Goal: Task Accomplishment & Management: Use online tool/utility

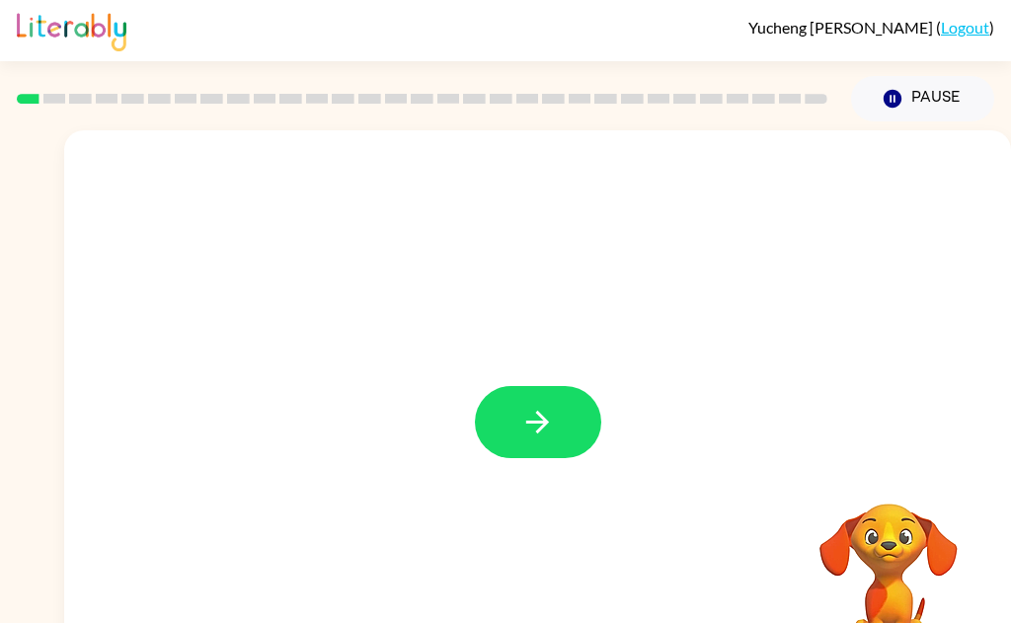
click at [553, 444] on button "button" at bounding box center [538, 422] width 126 height 72
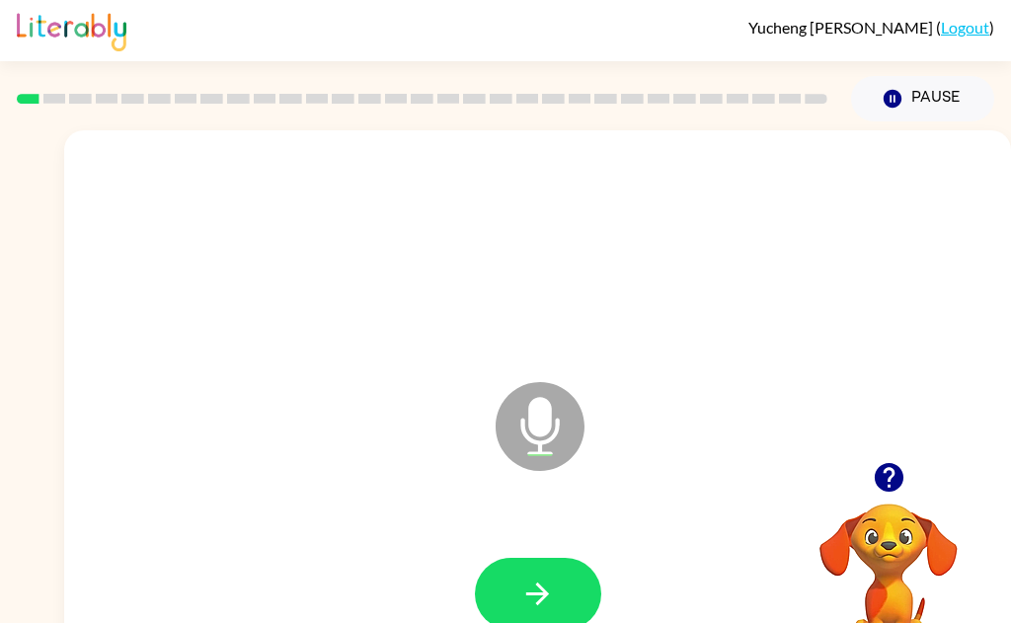
click at [573, 586] on button "button" at bounding box center [538, 594] width 126 height 72
click at [574, 598] on button "button" at bounding box center [538, 594] width 126 height 72
click at [547, 611] on button "button" at bounding box center [538, 594] width 126 height 72
click at [560, 607] on button "button" at bounding box center [538, 594] width 126 height 72
click at [575, 588] on button "button" at bounding box center [538, 594] width 126 height 72
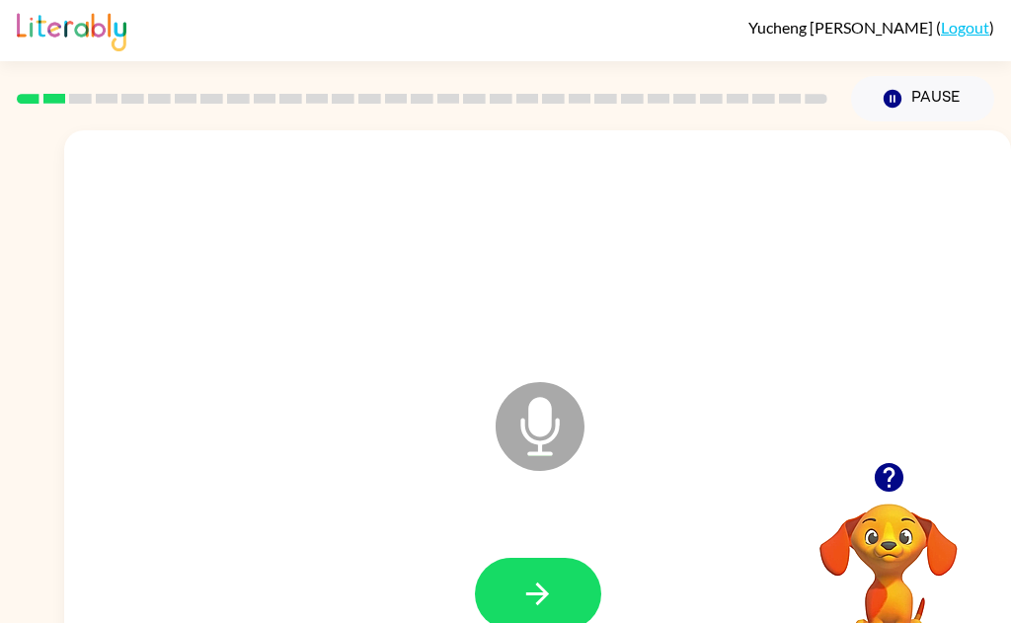
click at [563, 603] on button "button" at bounding box center [538, 594] width 126 height 72
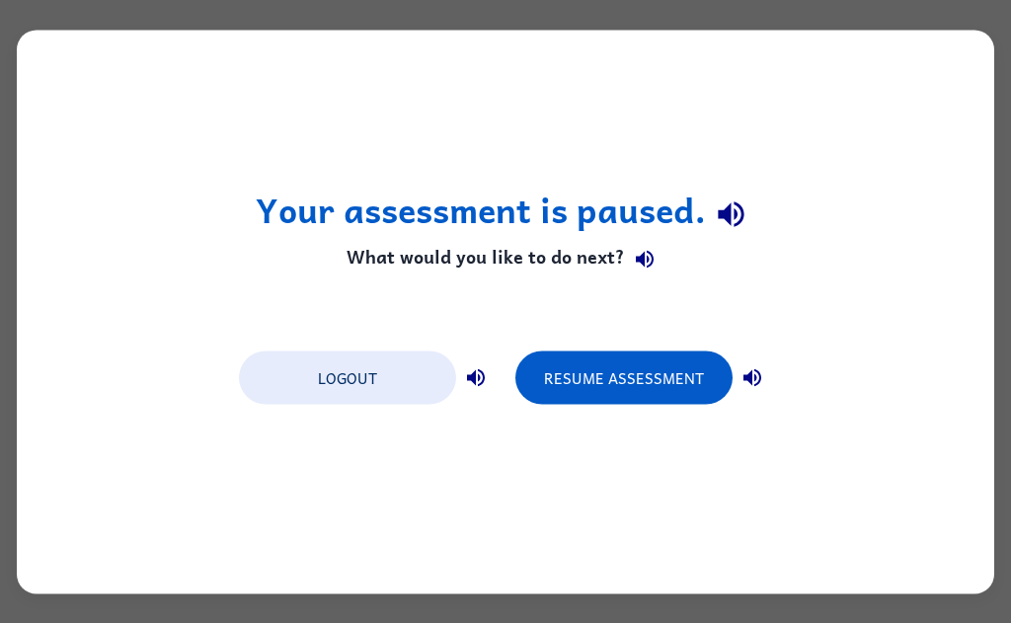
click at [627, 372] on button "Resume Assessment" at bounding box center [623, 377] width 217 height 53
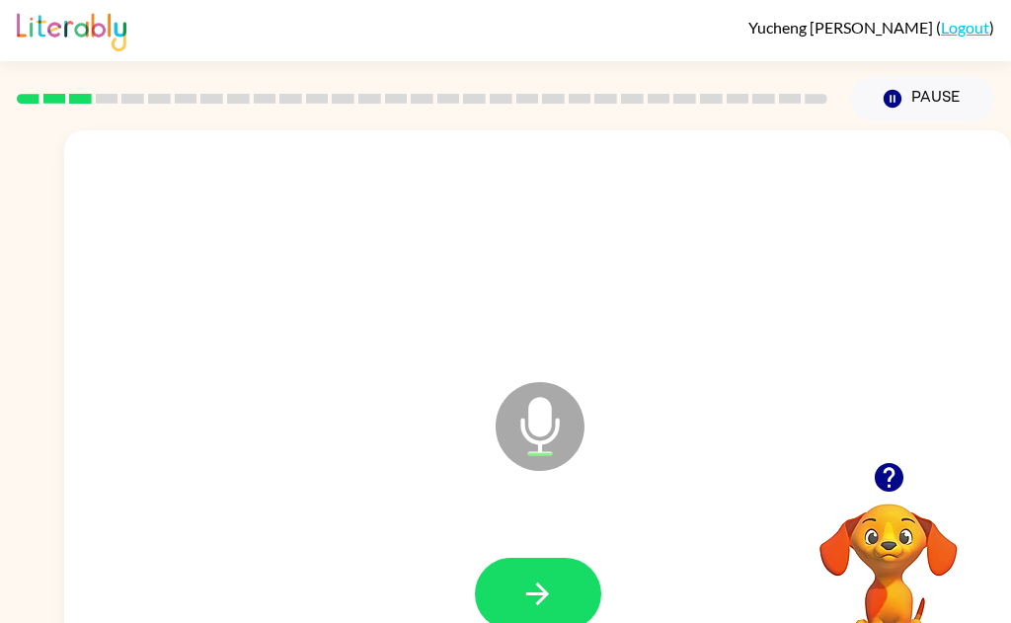
click at [575, 589] on button "button" at bounding box center [538, 594] width 126 height 72
click at [559, 599] on button "button" at bounding box center [538, 594] width 126 height 72
click at [542, 585] on icon "button" at bounding box center [537, 594] width 35 height 35
click at [564, 604] on button "button" at bounding box center [538, 594] width 126 height 72
click at [560, 613] on button "button" at bounding box center [538, 594] width 126 height 72
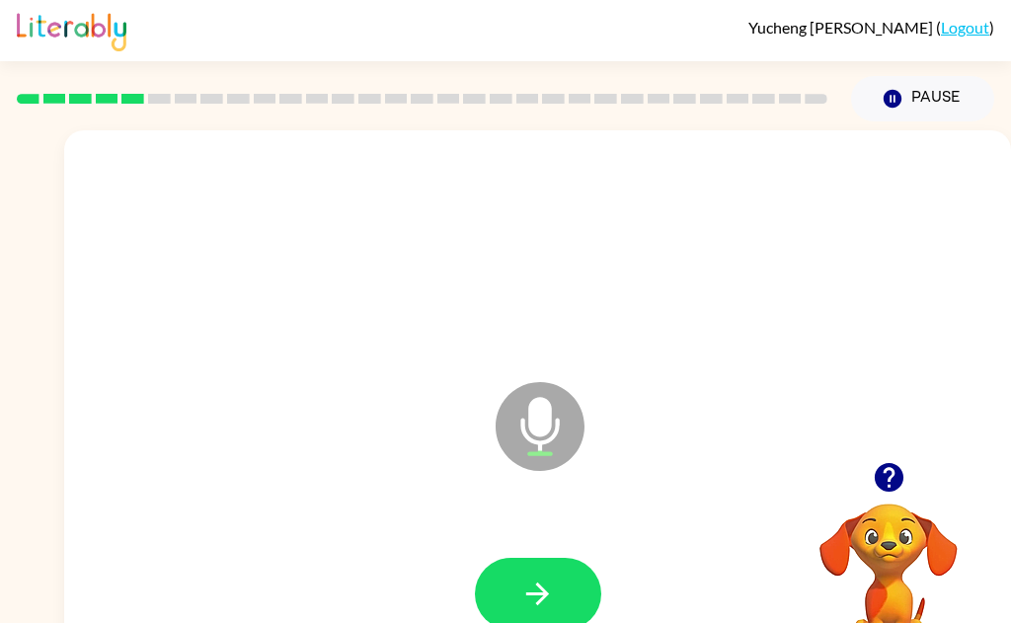
click at [564, 618] on button "button" at bounding box center [538, 594] width 126 height 72
click at [552, 615] on button "button" at bounding box center [538, 594] width 126 height 72
click at [568, 584] on button "button" at bounding box center [538, 594] width 126 height 72
click at [541, 603] on icon "button" at bounding box center [537, 594] width 35 height 35
click at [549, 609] on icon "button" at bounding box center [537, 594] width 35 height 35
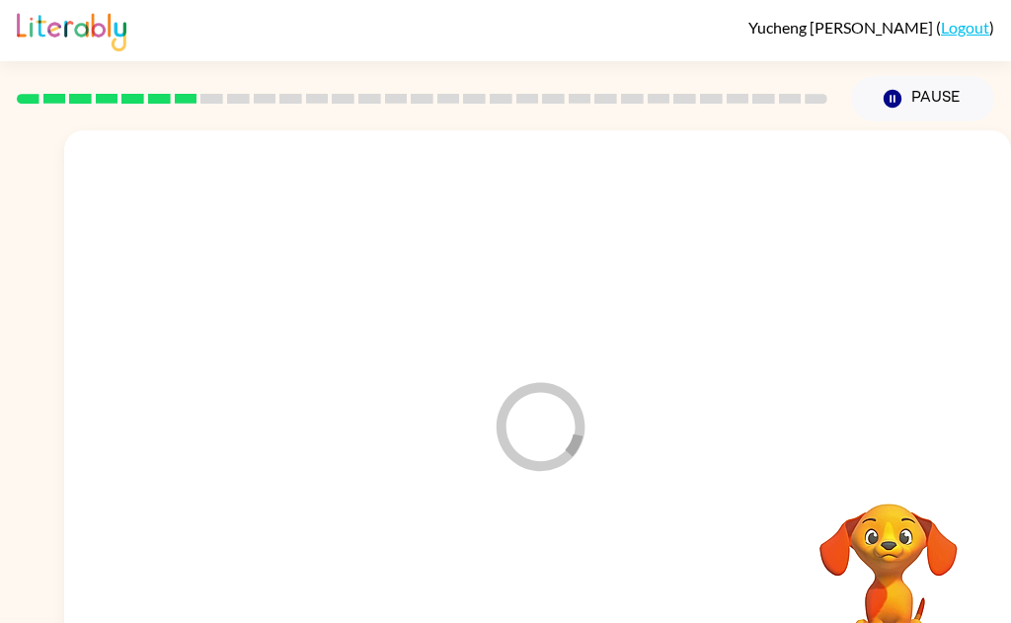
click at [557, 608] on div at bounding box center [537, 594] width 907 height 162
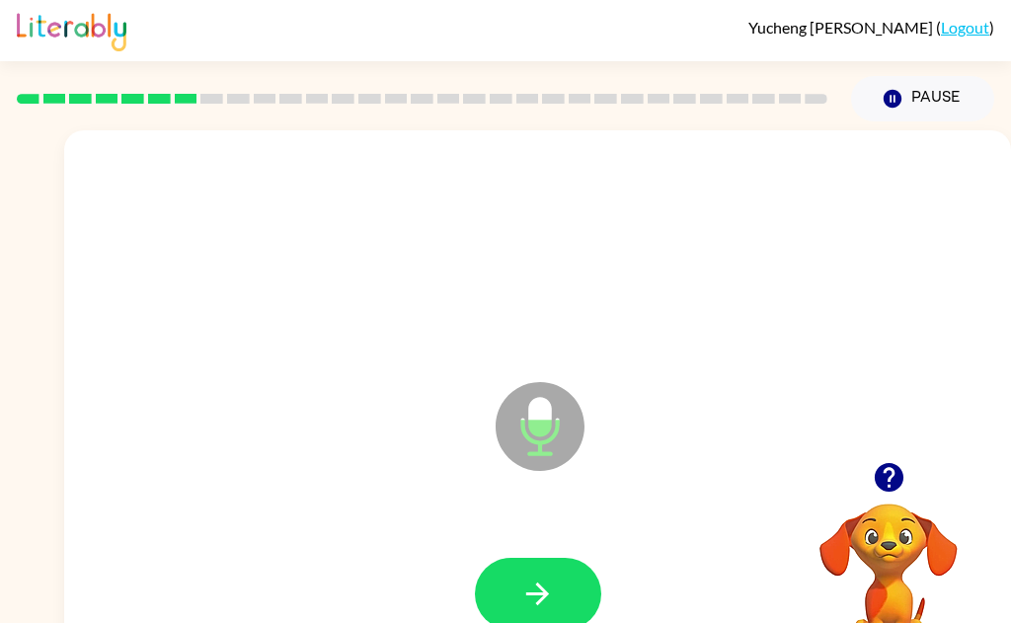
click at [562, 605] on button "button" at bounding box center [538, 594] width 126 height 72
click at [544, 588] on icon "button" at bounding box center [537, 594] width 35 height 35
click at [757, 478] on div at bounding box center [888, 477] width 197 height 50
click at [556, 605] on button "button" at bounding box center [538, 594] width 126 height 72
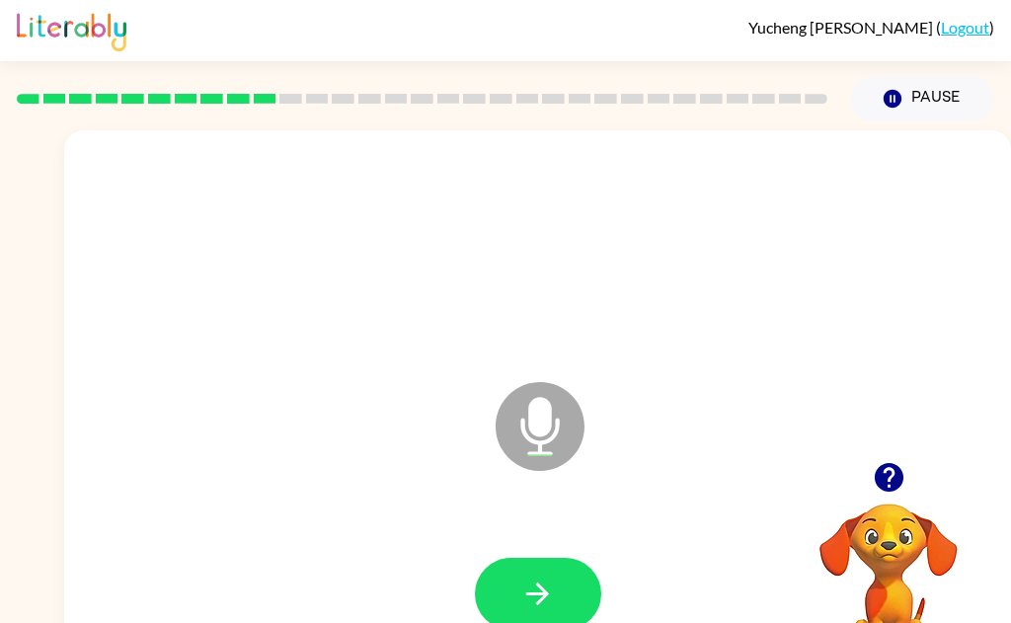
click at [587, 594] on button "button" at bounding box center [538, 594] width 126 height 72
click at [563, 590] on button "button" at bounding box center [538, 594] width 126 height 72
click at [564, 604] on button "button" at bounding box center [538, 594] width 126 height 72
click at [547, 590] on icon "button" at bounding box center [537, 594] width 35 height 35
click at [562, 607] on button "button" at bounding box center [538, 594] width 126 height 72
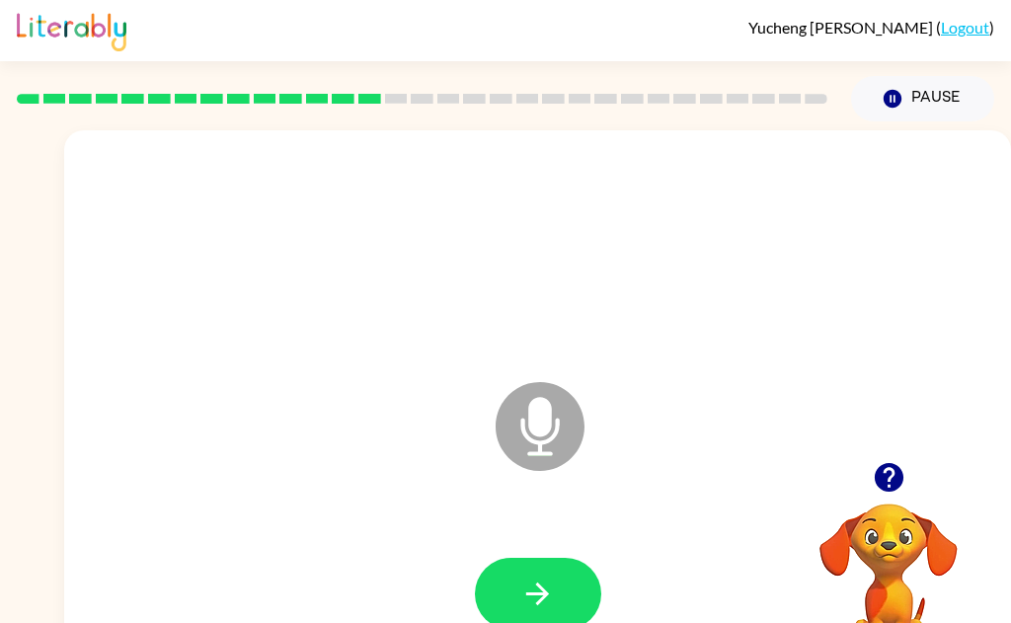
click at [580, 601] on button "button" at bounding box center [538, 594] width 126 height 72
click at [540, 609] on icon "button" at bounding box center [537, 594] width 35 height 35
click at [565, 588] on button "button" at bounding box center [538, 594] width 126 height 72
click at [564, 603] on button "button" at bounding box center [538, 594] width 126 height 72
click at [497, 607] on button "button" at bounding box center [538, 594] width 126 height 72
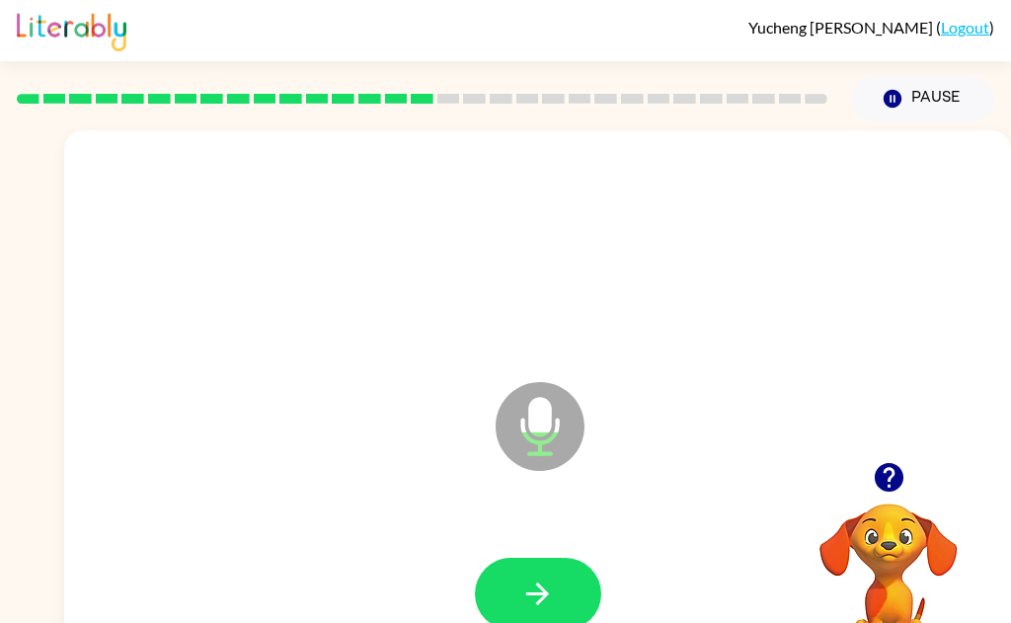
click at [542, 598] on icon "button" at bounding box center [537, 594] width 23 height 23
click at [531, 621] on button "button" at bounding box center [538, 594] width 126 height 72
click at [570, 596] on button "button" at bounding box center [538, 594] width 126 height 72
click at [549, 590] on icon "button" at bounding box center [537, 594] width 35 height 35
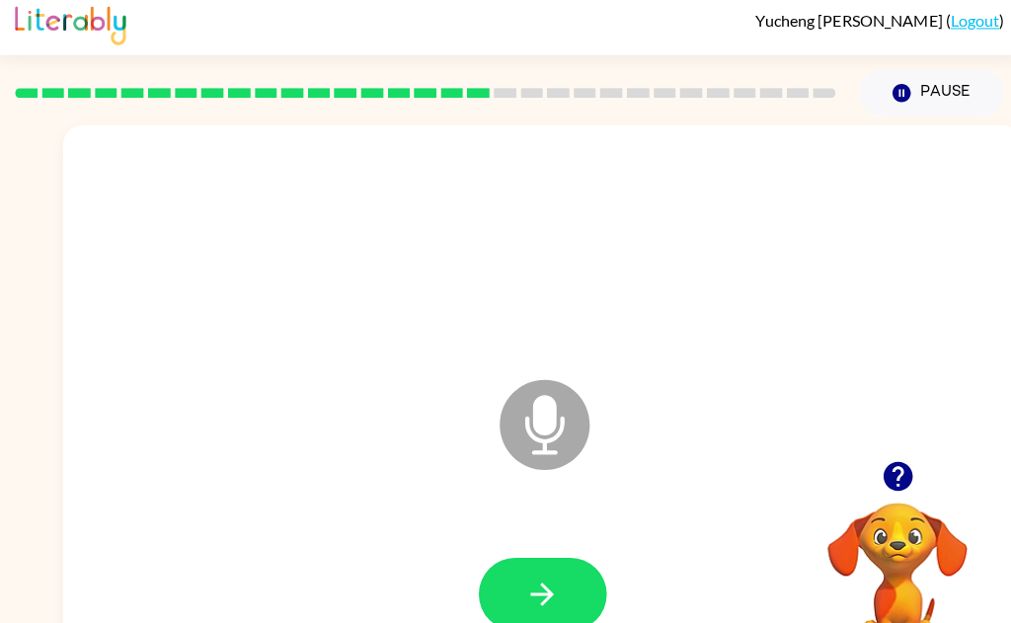
click at [570, 585] on button "button" at bounding box center [538, 594] width 126 height 72
click at [543, 620] on button "button" at bounding box center [538, 594] width 126 height 72
click at [554, 614] on button "button" at bounding box center [538, 594] width 126 height 72
click at [518, 594] on button "button" at bounding box center [538, 594] width 126 height 72
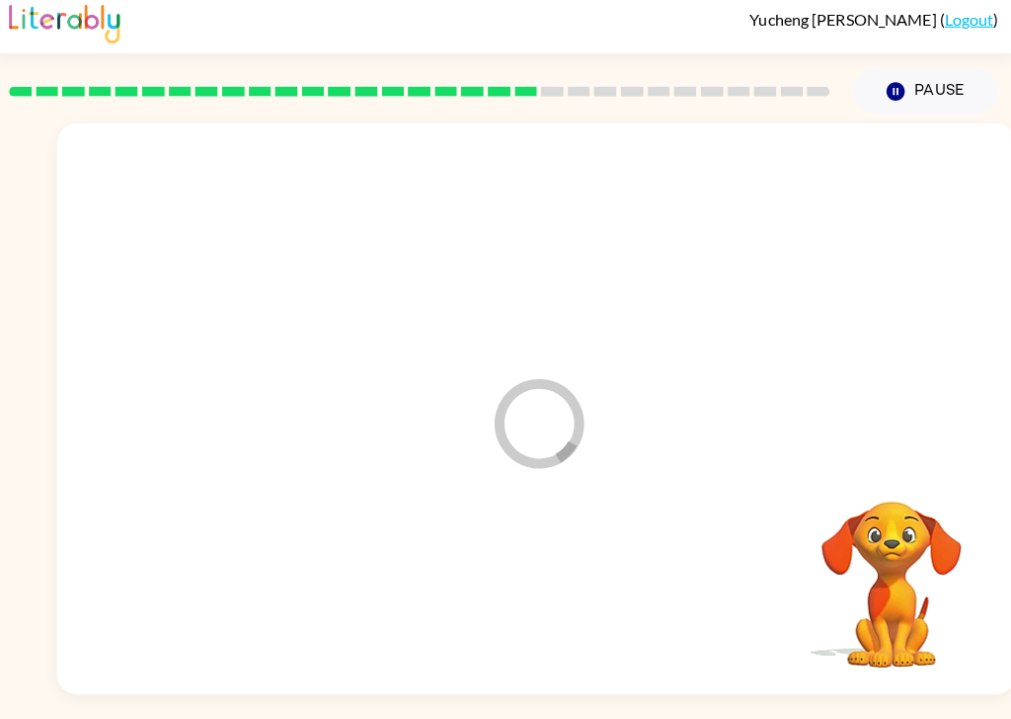
scroll to position [35, 0]
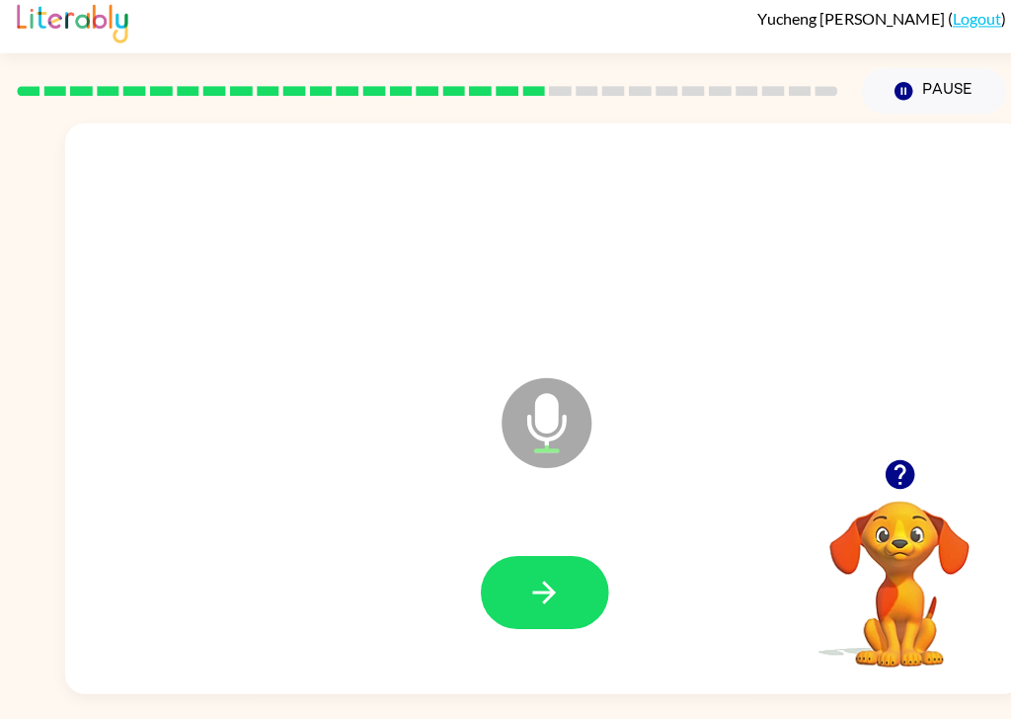
click at [562, 563] on button "button" at bounding box center [538, 594] width 126 height 72
click at [493, 571] on button "button" at bounding box center [538, 594] width 126 height 72
click at [550, 577] on icon "button" at bounding box center [537, 594] width 35 height 35
click at [492, 558] on button "button" at bounding box center [538, 594] width 126 height 72
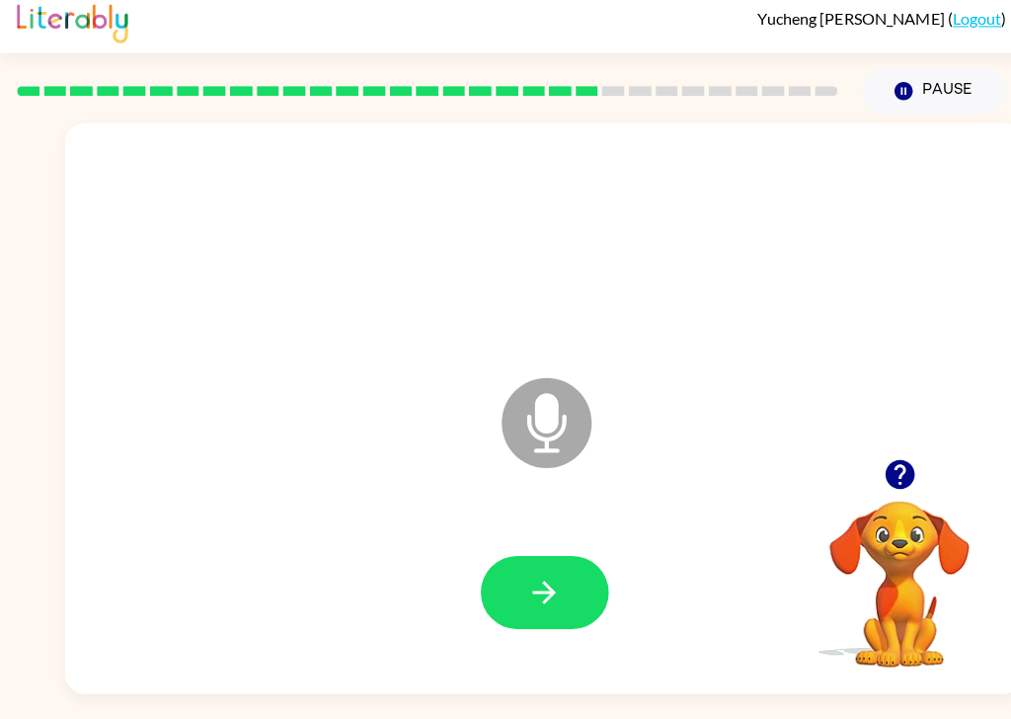
click at [559, 558] on button "button" at bounding box center [538, 594] width 126 height 72
click at [529, 577] on icon "button" at bounding box center [537, 594] width 35 height 35
click at [560, 558] on button "button" at bounding box center [538, 594] width 126 height 72
click at [528, 558] on button "button" at bounding box center [538, 594] width 126 height 72
click at [530, 577] on icon "button" at bounding box center [537, 594] width 35 height 35
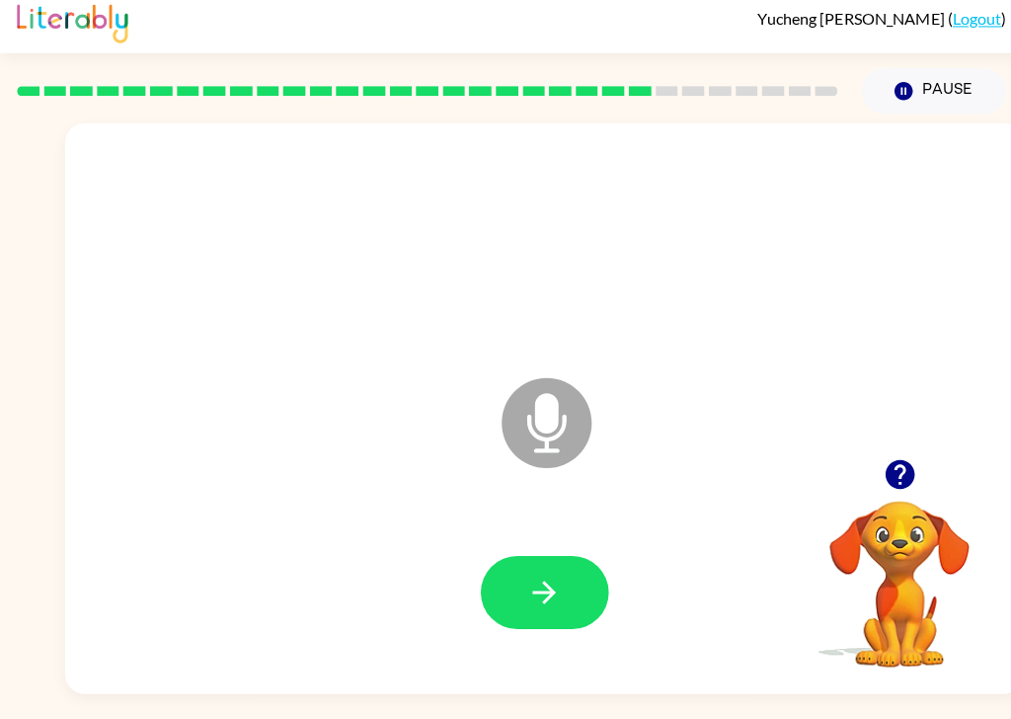
click at [553, 571] on button "button" at bounding box center [538, 594] width 126 height 72
click at [558, 563] on button "button" at bounding box center [538, 594] width 126 height 72
click at [565, 563] on button "button" at bounding box center [538, 594] width 126 height 72
click at [522, 577] on icon "button" at bounding box center [537, 594] width 35 height 35
click at [452, 572] on div at bounding box center [537, 594] width 907 height 162
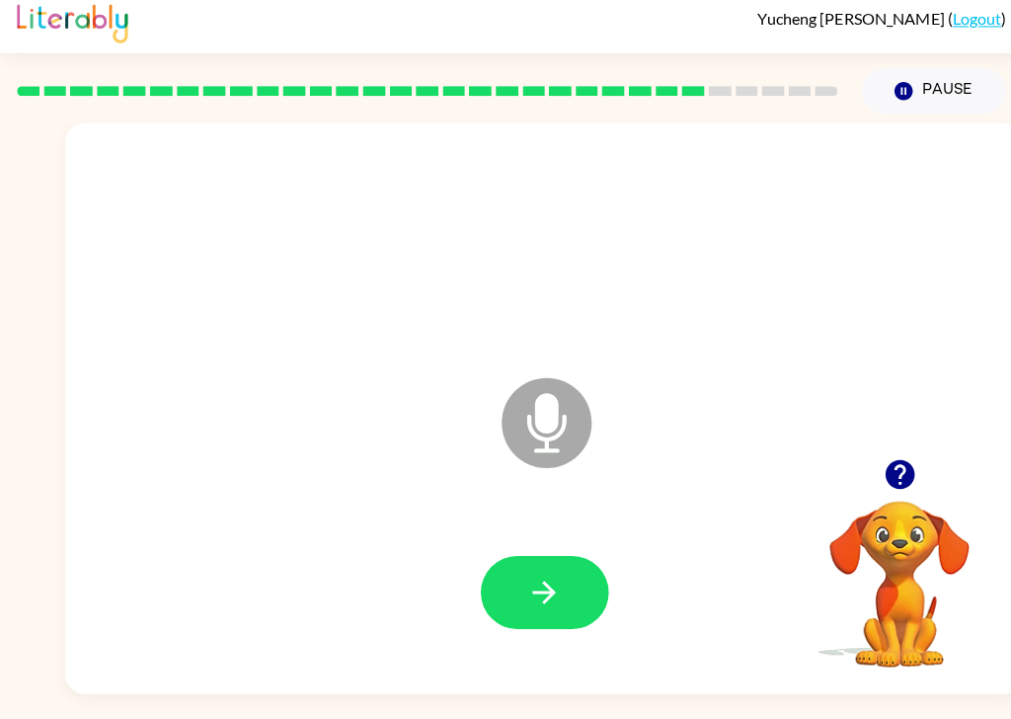
click at [534, 582] on button "button" at bounding box center [538, 594] width 126 height 72
click at [544, 558] on button "button" at bounding box center [538, 594] width 126 height 72
click at [534, 584] on button "button" at bounding box center [538, 594] width 126 height 72
click at [555, 578] on button "button" at bounding box center [538, 594] width 126 height 72
click at [533, 577] on icon "button" at bounding box center [537, 594] width 35 height 35
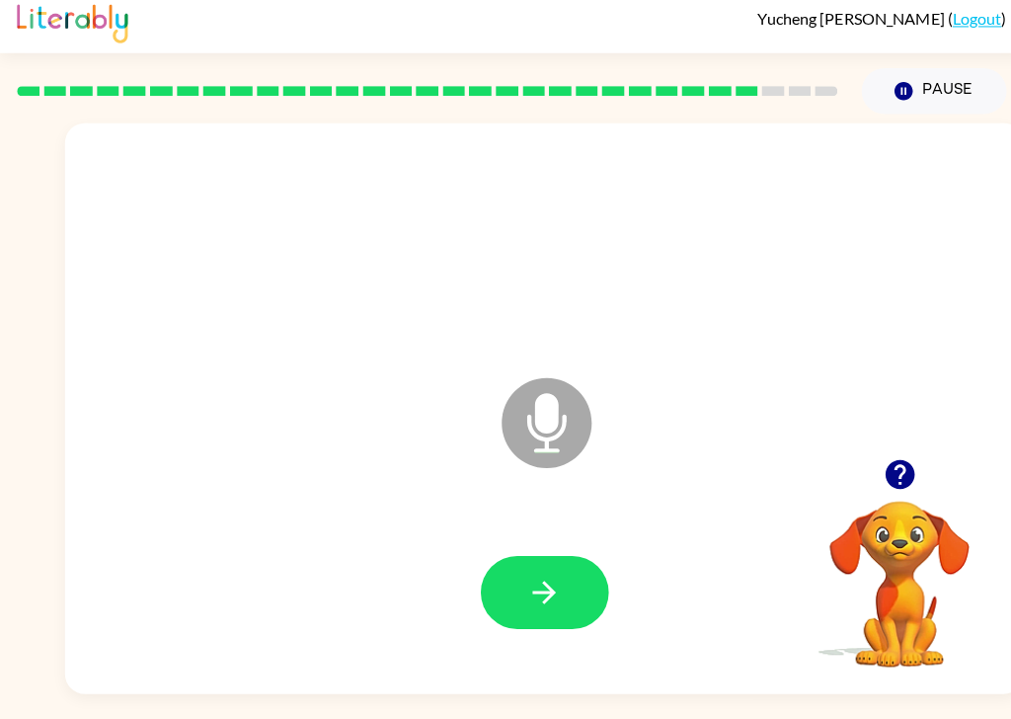
click at [572, 563] on button "button" at bounding box center [538, 594] width 126 height 72
click at [562, 572] on button "button" at bounding box center [538, 594] width 126 height 72
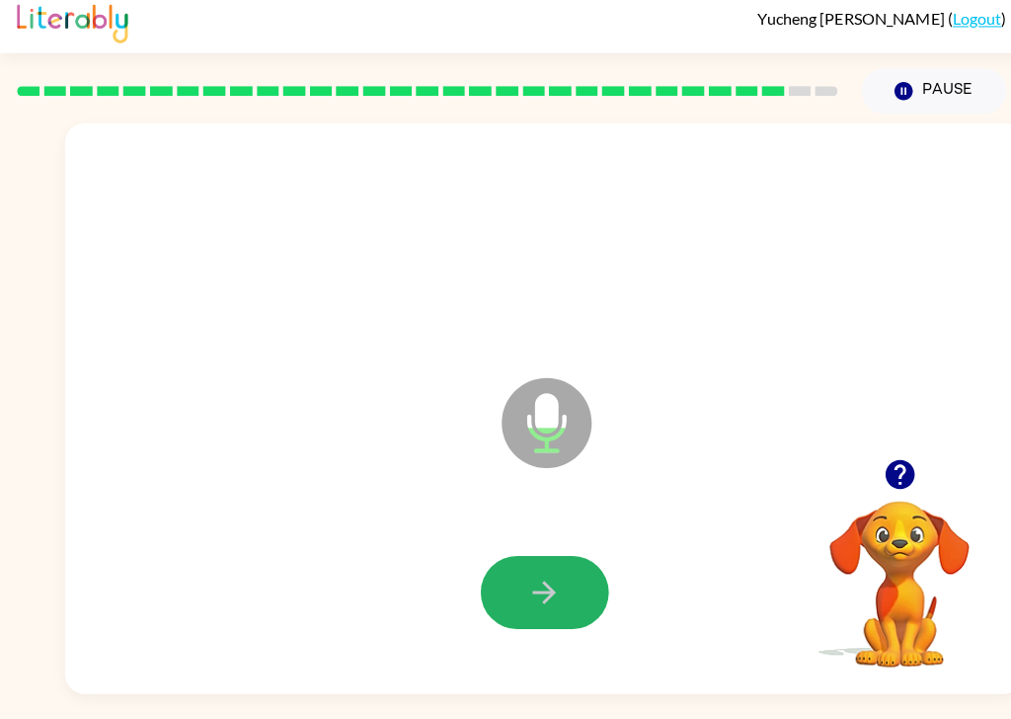
click at [529, 585] on button "button" at bounding box center [538, 594] width 126 height 72
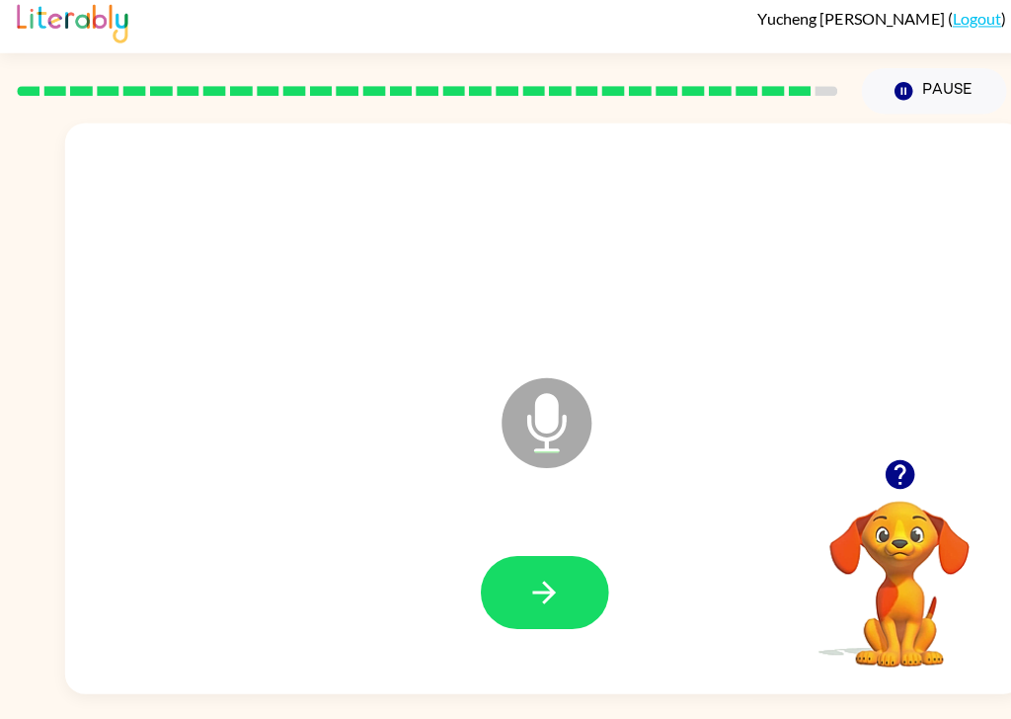
click at [529, 572] on button "button" at bounding box center [538, 594] width 126 height 72
click at [557, 589] on button "button" at bounding box center [538, 594] width 126 height 72
